Goal: Task Accomplishment & Management: Manage account settings

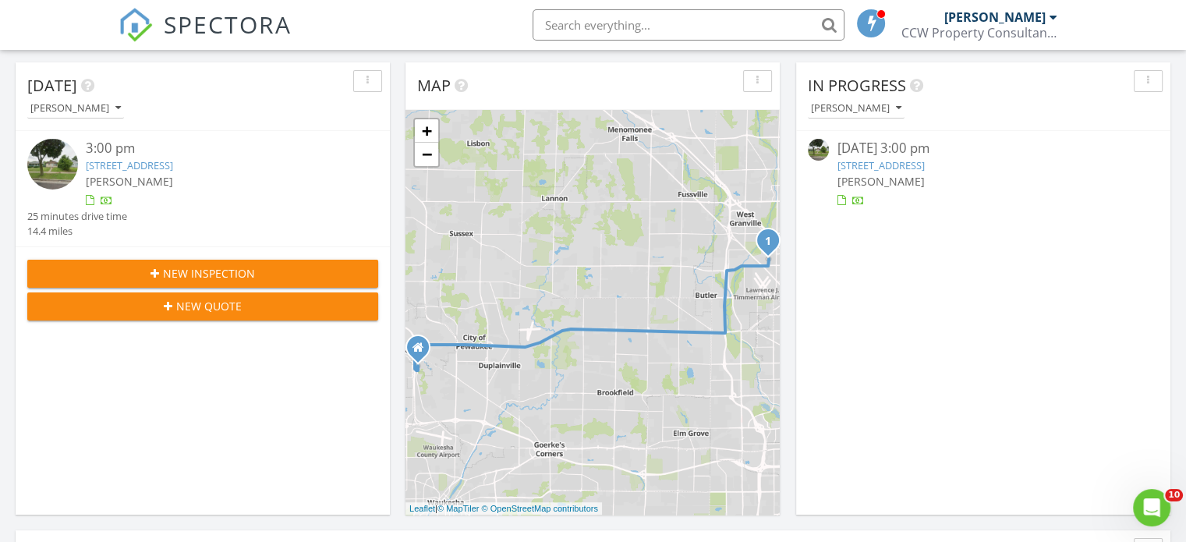
click at [918, 163] on link "5759 N 95th St, Milwaukee, WI 53225" at bounding box center [879, 165] width 87 height 14
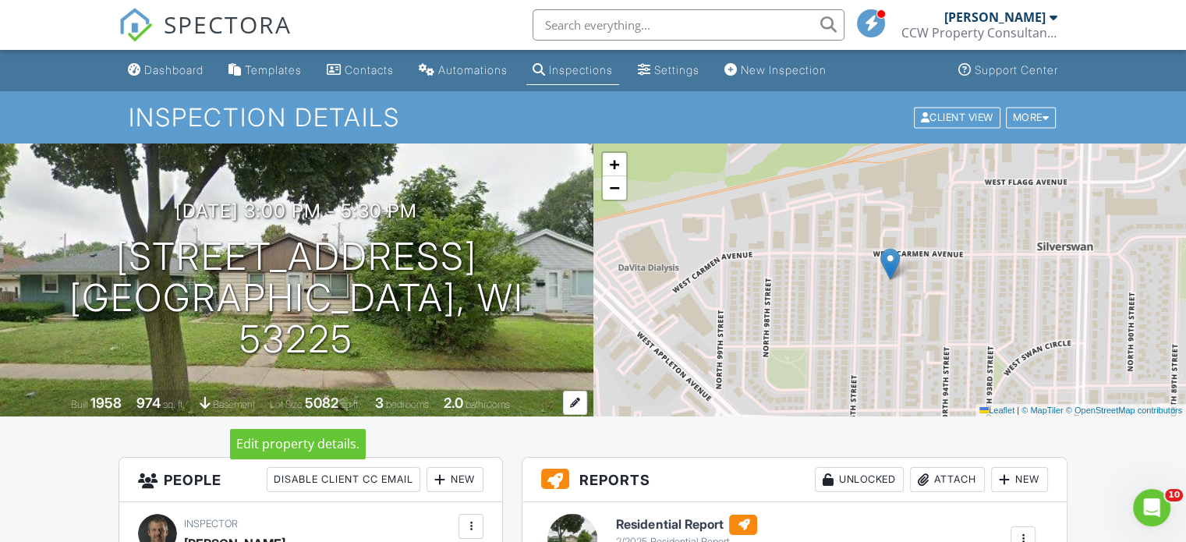
click at [569, 401] on div at bounding box center [575, 403] width 24 height 24
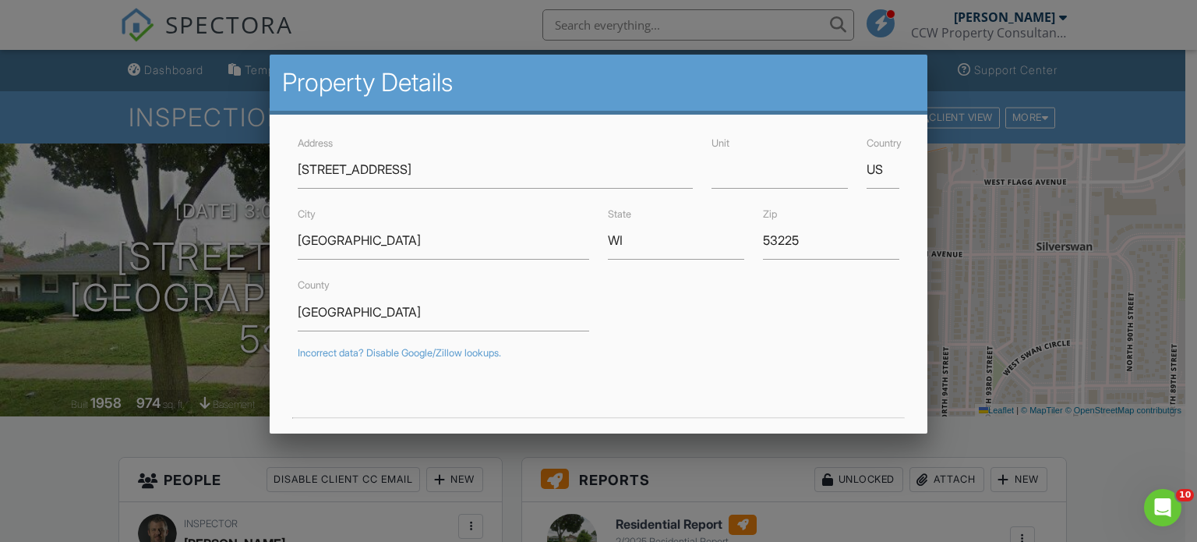
click at [80, 458] on div at bounding box center [598, 260] width 1197 height 677
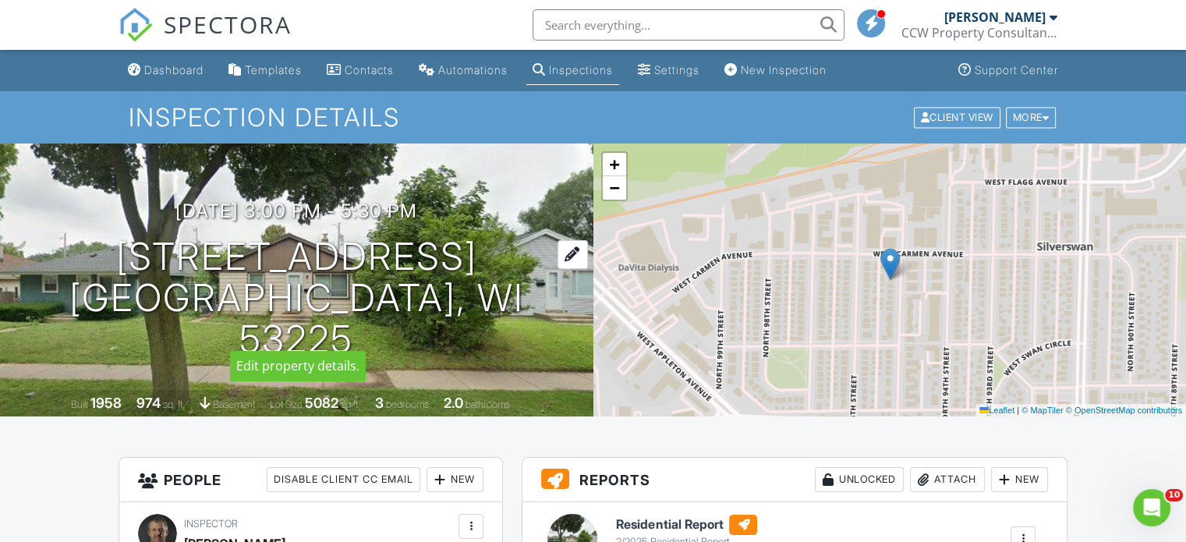
click at [557, 268] on div at bounding box center [572, 254] width 30 height 29
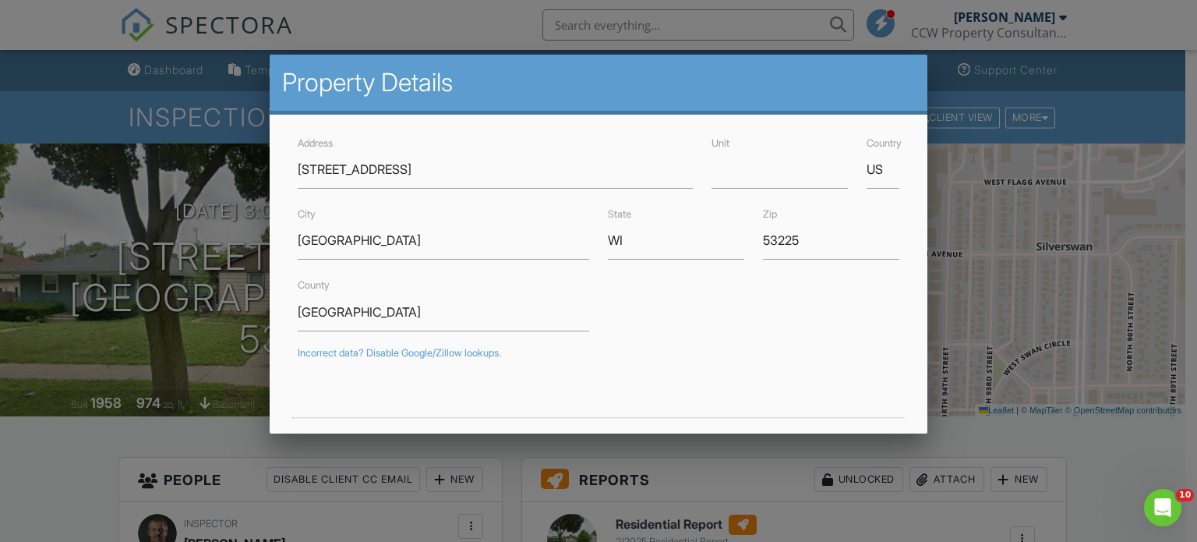
click at [37, 439] on div at bounding box center [598, 260] width 1197 height 677
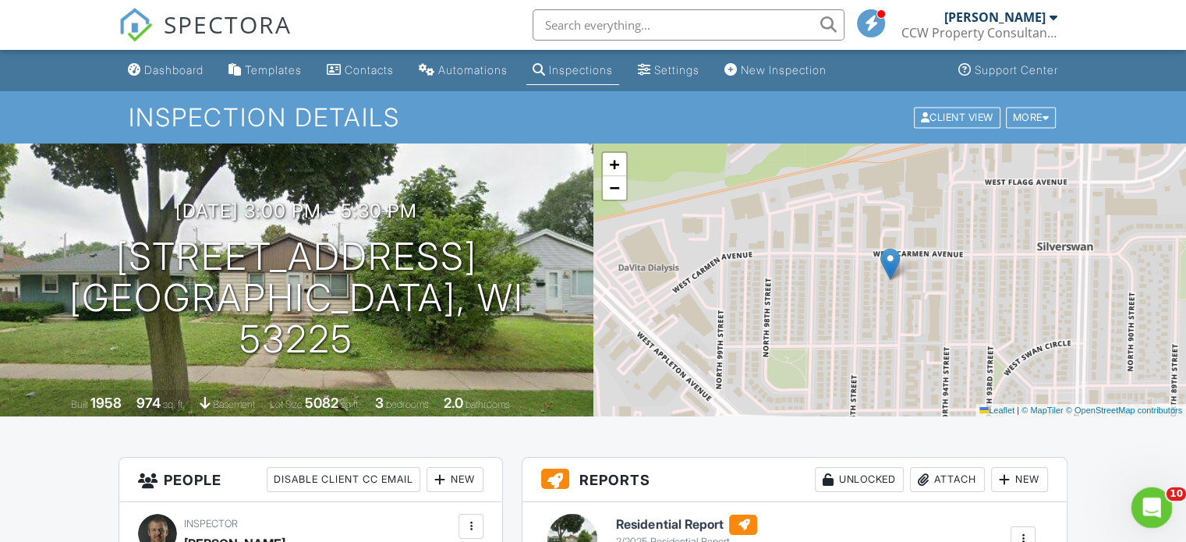
click at [1155, 499] on icon "Open Intercom Messenger" at bounding box center [1149, 506] width 26 height 26
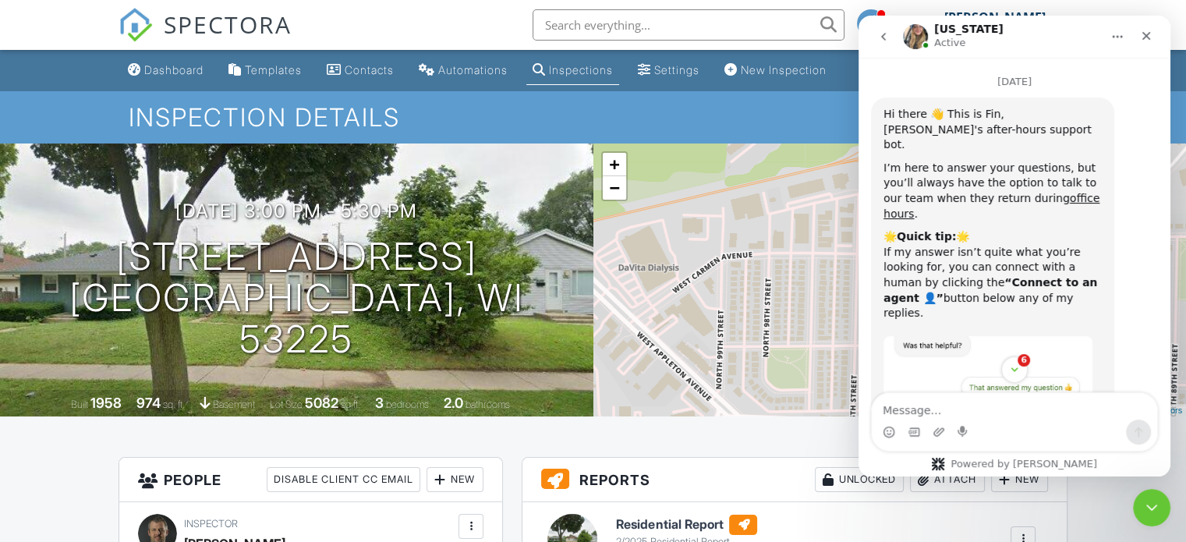
scroll to position [38, 0]
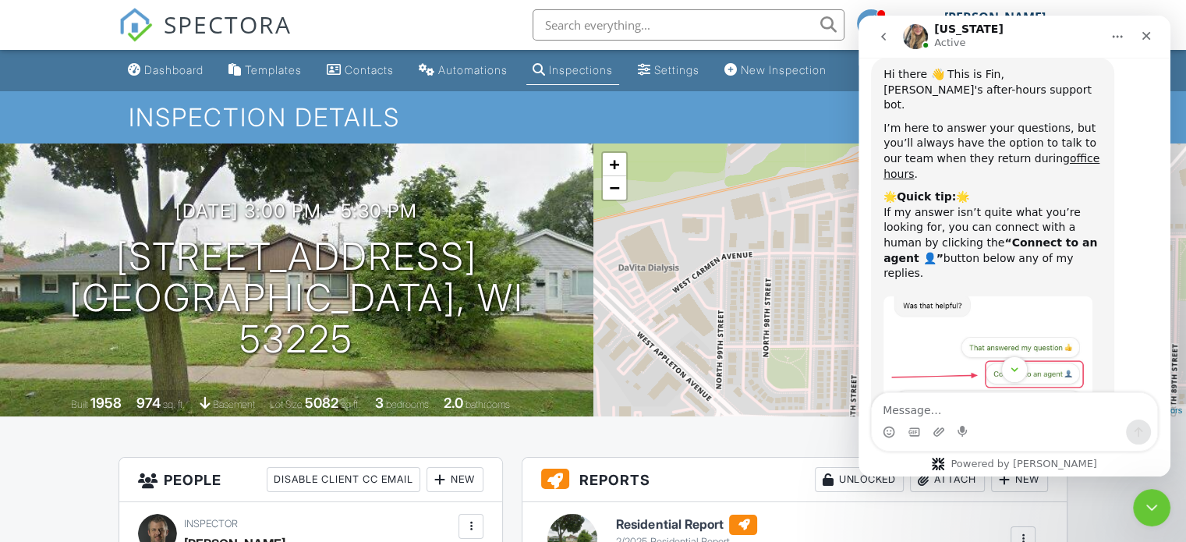
click at [998, 406] on textarea "Message…" at bounding box center [1013, 406] width 285 height 27
type textarea "change inspection date"
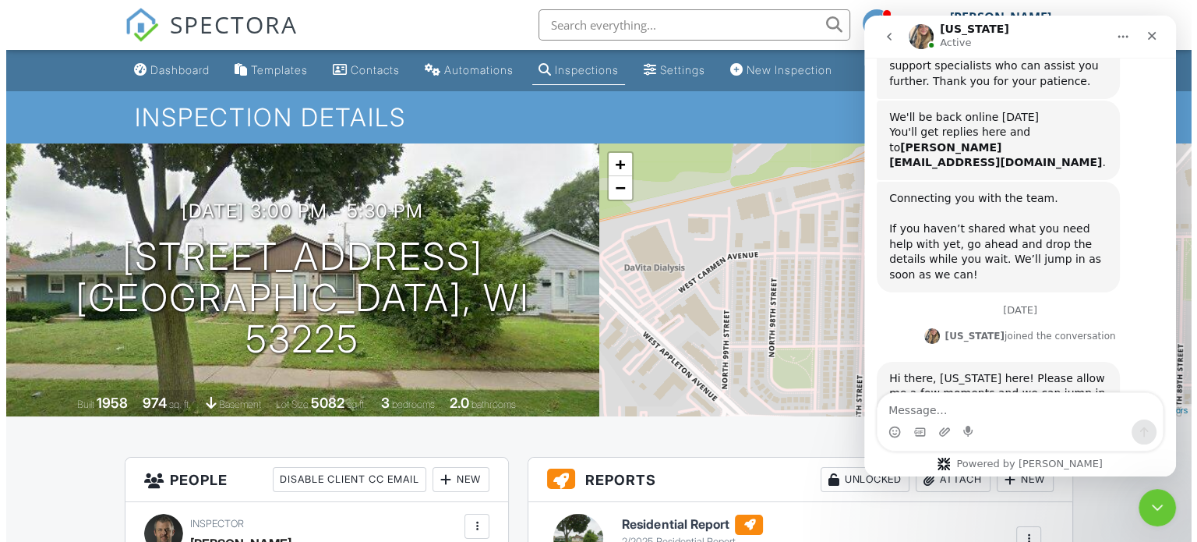
scroll to position [1865, 0]
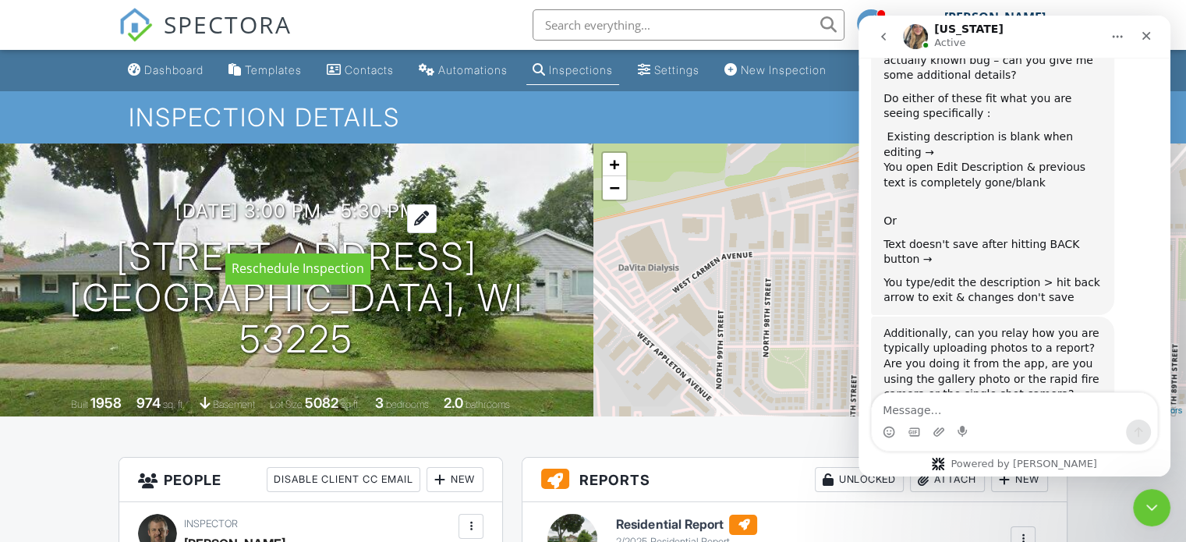
click at [437, 230] on div at bounding box center [422, 218] width 30 height 29
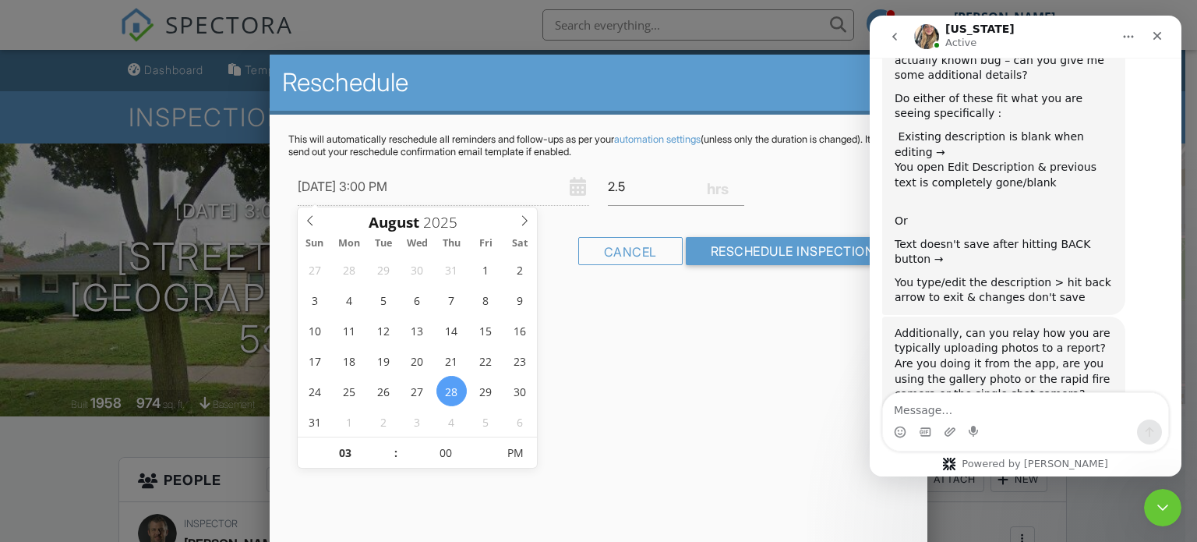
click at [574, 191] on div "08/28/2025 3:00 PM" at bounding box center [443, 187] width 310 height 38
click at [576, 186] on div "08/28/2025 3:00 PM" at bounding box center [443, 187] width 310 height 38
click at [355, 183] on input "08/28/2025 3:00 PM" at bounding box center [444, 187] width 292 height 38
type input "[DATE] 3:00 PM"
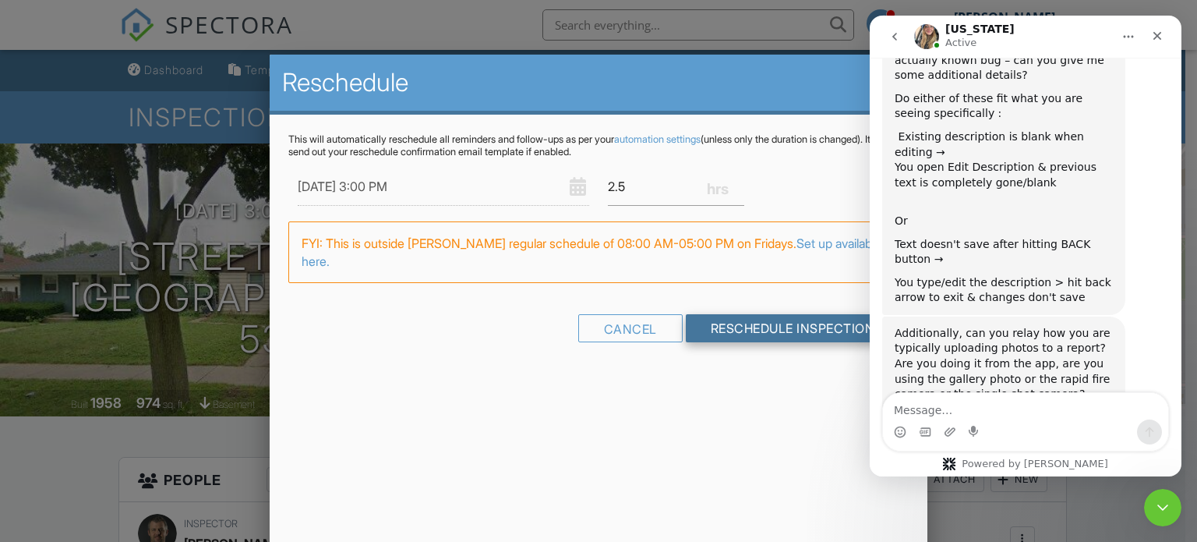
click at [761, 323] on input "Reschedule Inspection" at bounding box center [793, 328] width 214 height 28
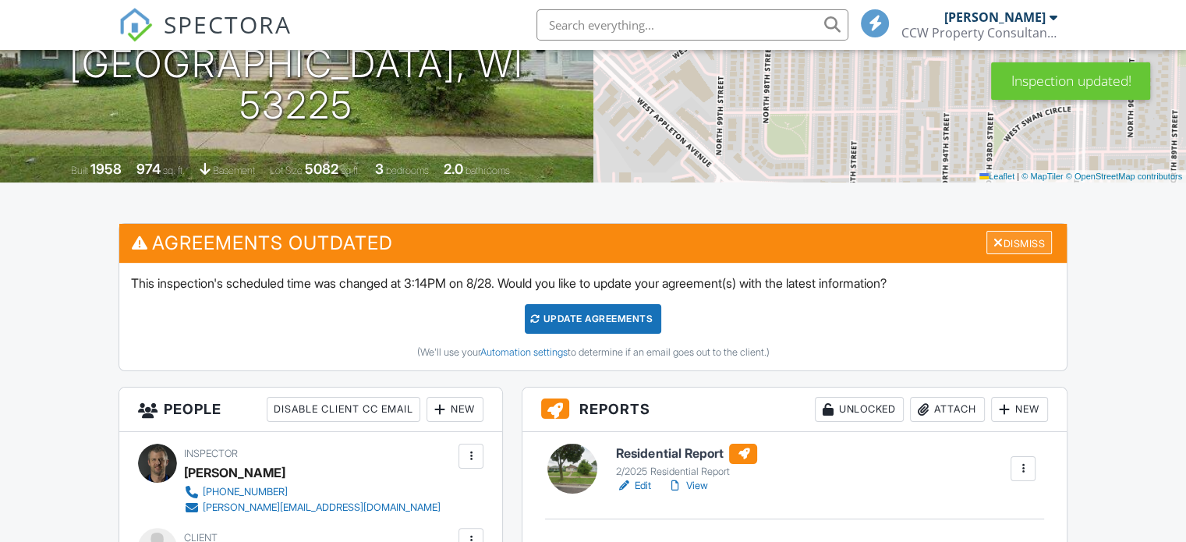
click at [1011, 244] on div "Dismiss" at bounding box center [1018, 243] width 65 height 24
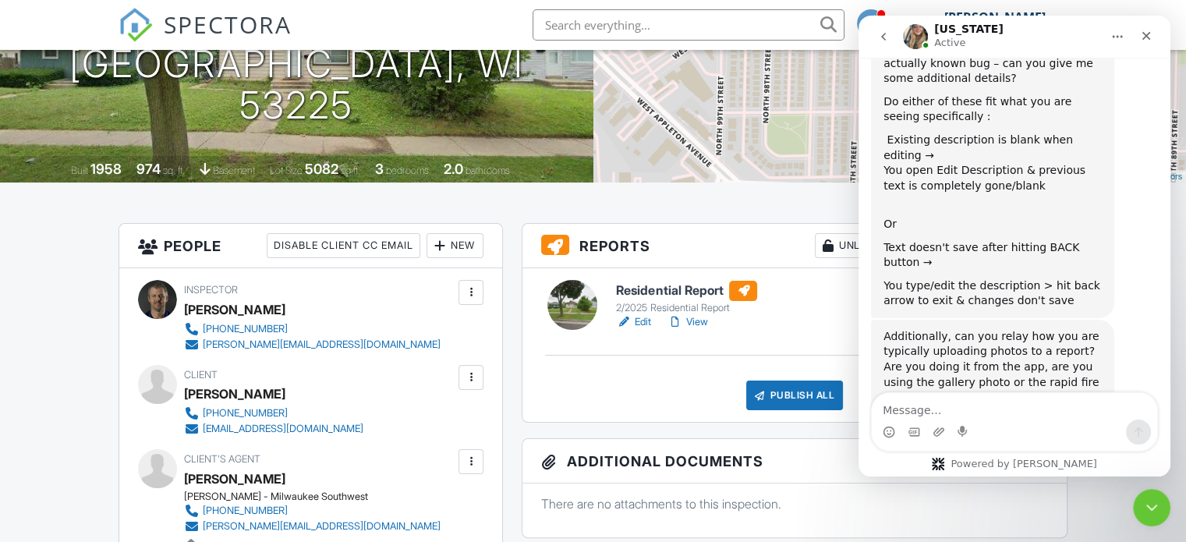
scroll to position [1865, 0]
click at [883, 37] on icon "go back" at bounding box center [883, 36] width 12 height 12
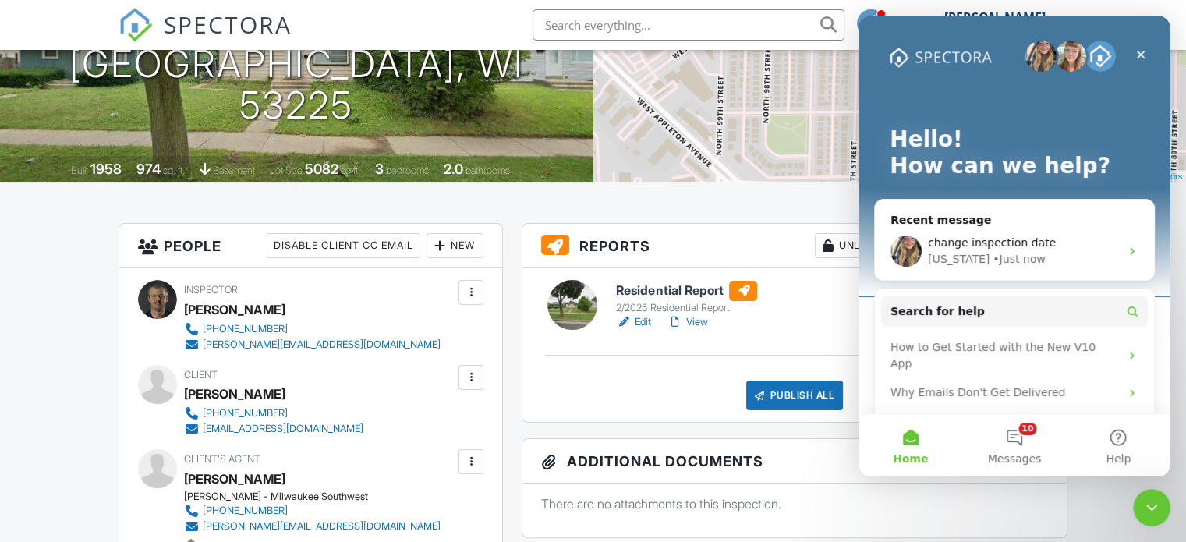
scroll to position [105, 0]
click at [1140, 52] on icon "Close" at bounding box center [1140, 54] width 12 height 12
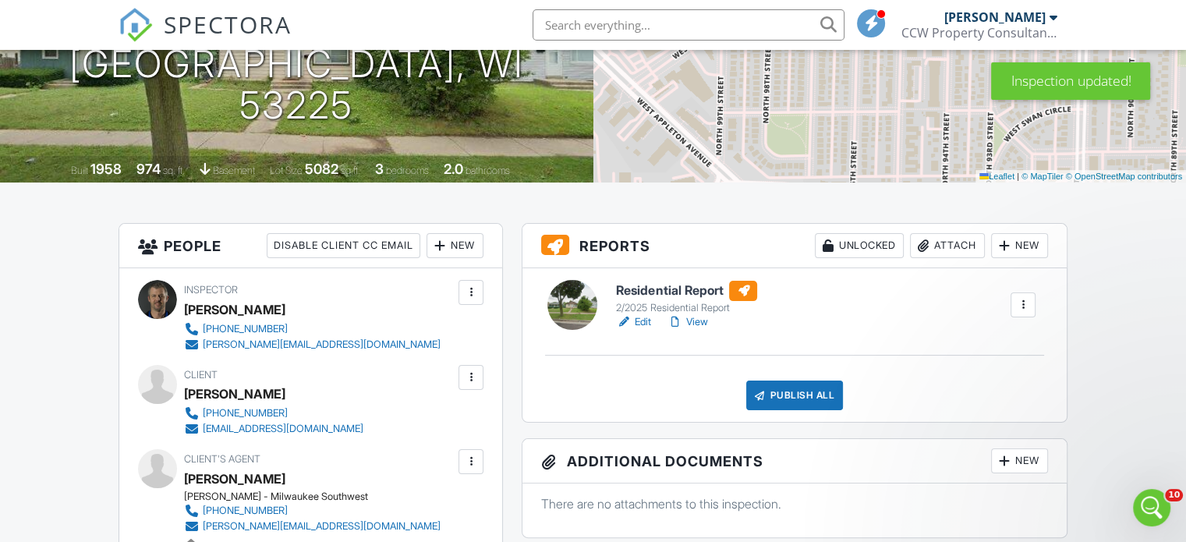
scroll to position [0, 0]
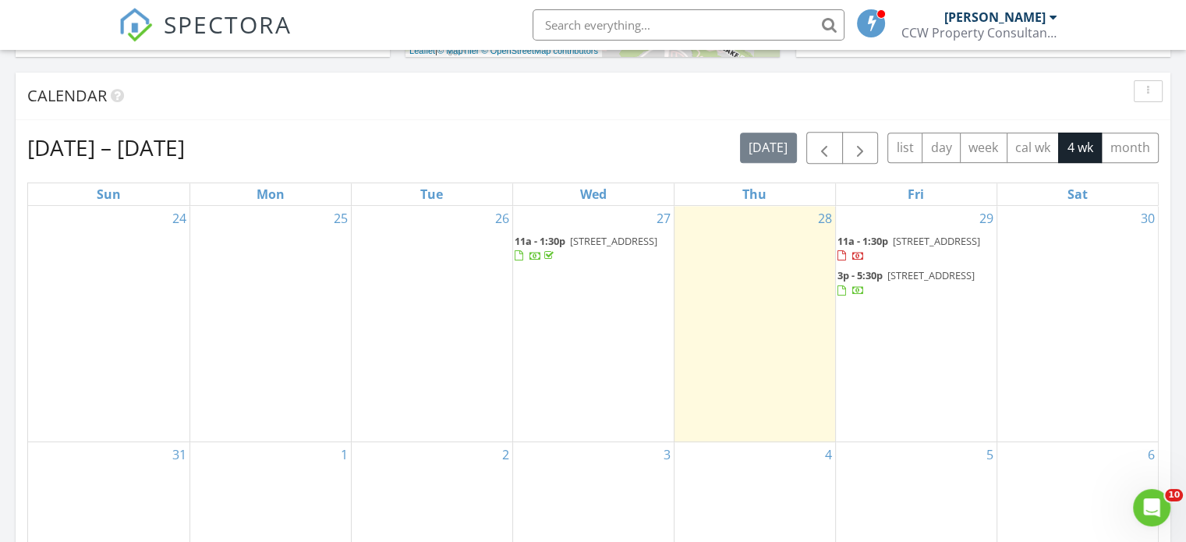
scroll to position [624, 0]
